Goal: Navigation & Orientation: Find specific page/section

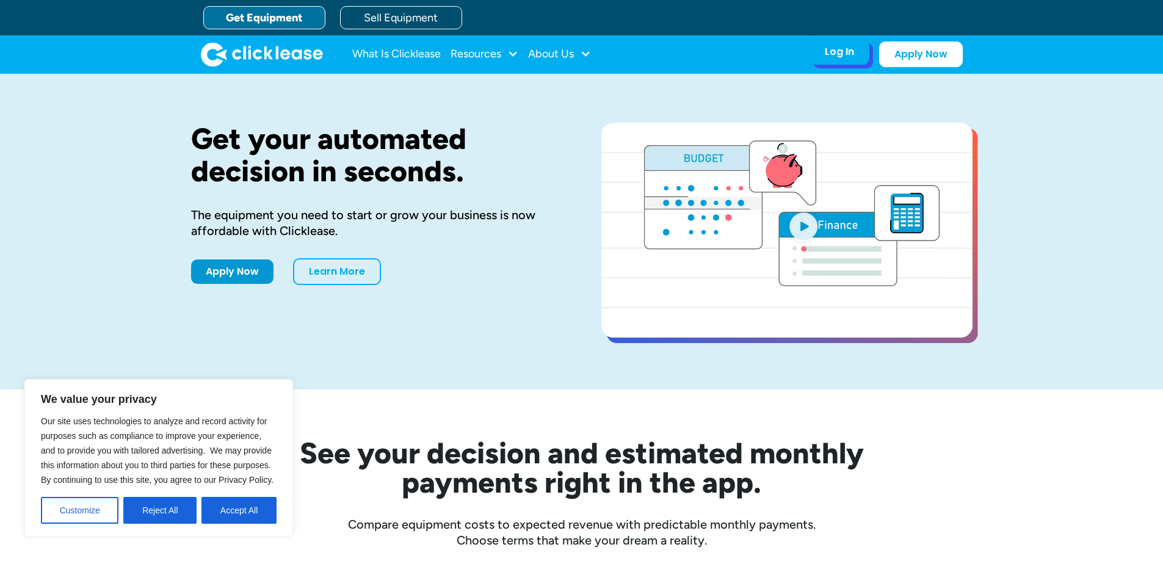
click at [834, 58] on div "Log In" at bounding box center [839, 52] width 29 height 12
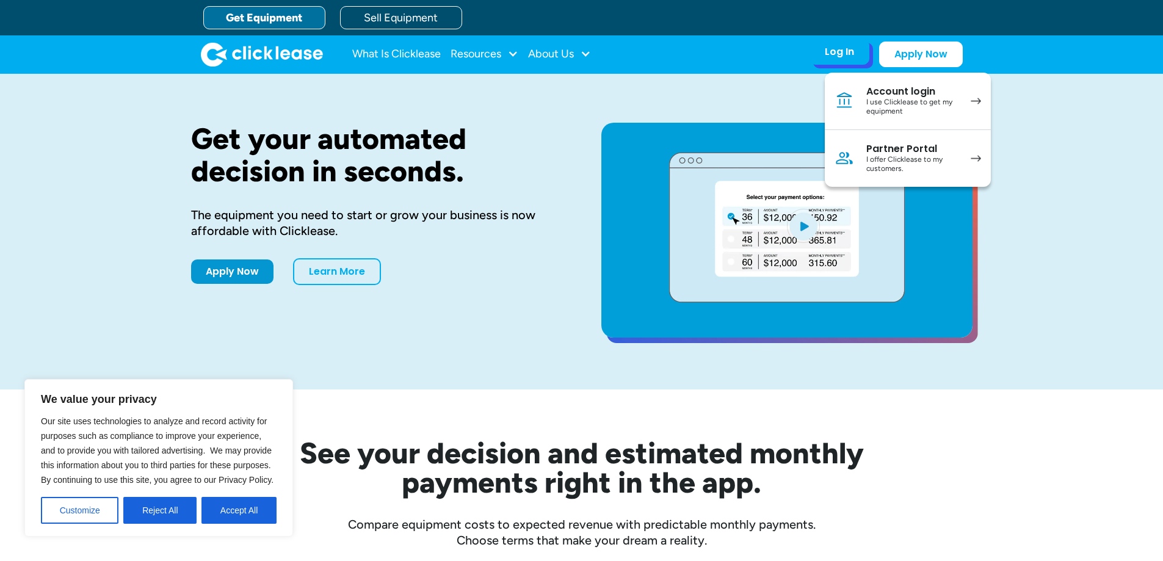
click at [940, 96] on div "Account login" at bounding box center [913, 91] width 92 height 12
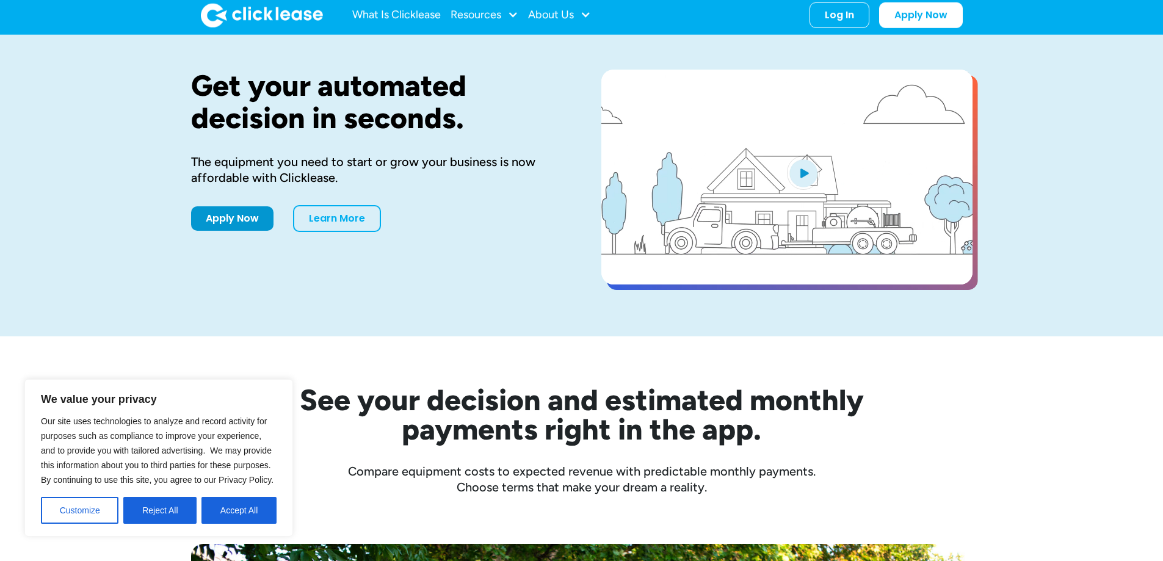
scroll to position [122, 0]
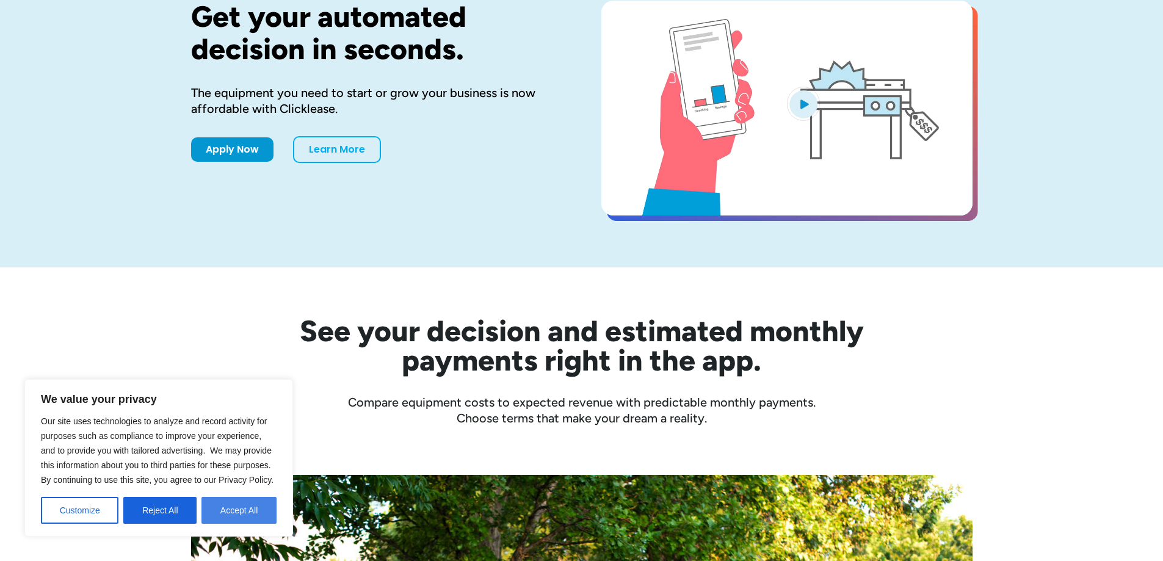
click at [238, 509] on button "Accept All" at bounding box center [239, 510] width 75 height 27
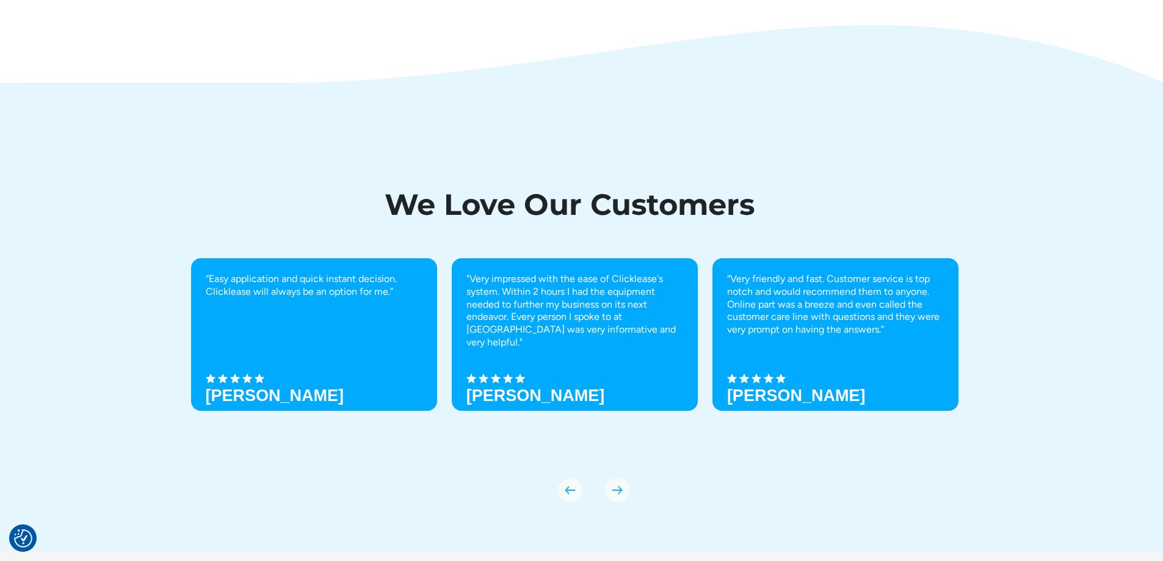
scroll to position [4262, 0]
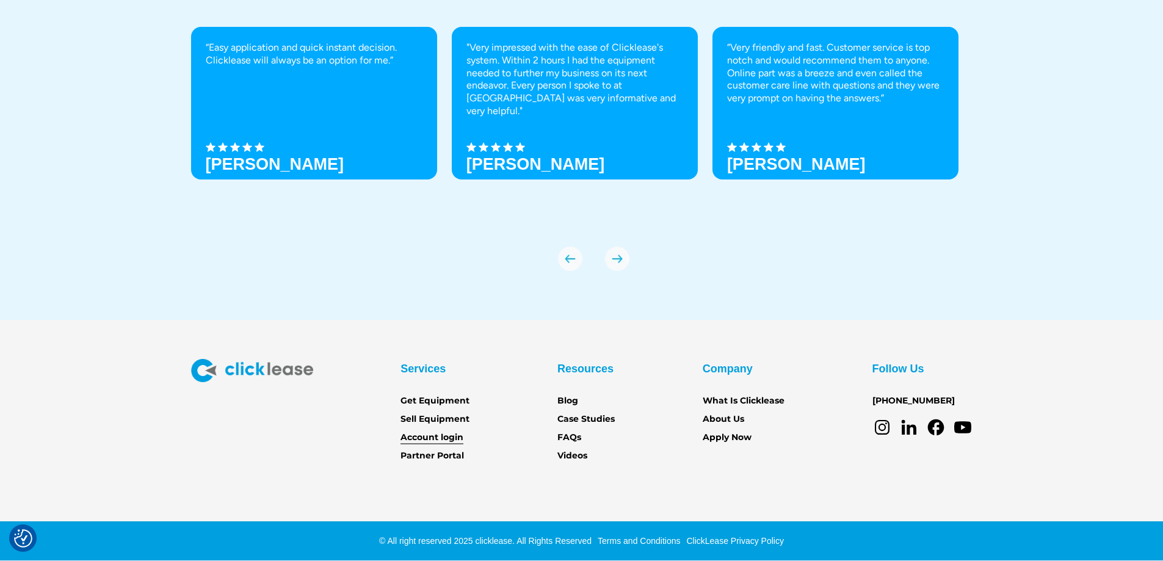
click at [442, 438] on link "Account login" at bounding box center [432, 437] width 63 height 13
